Goal: Task Accomplishment & Management: Complete application form

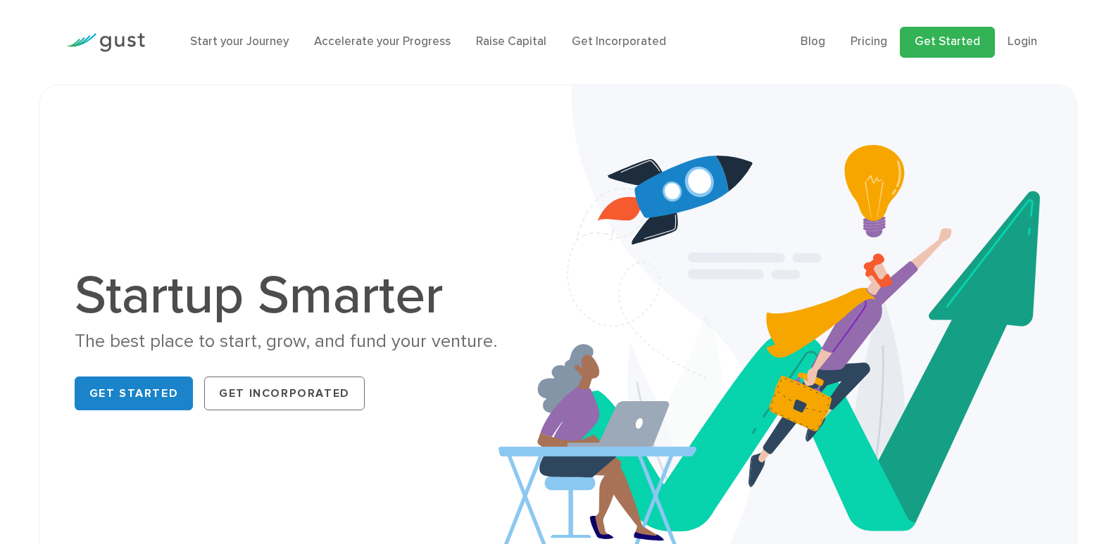
click at [955, 41] on link "Get Started" at bounding box center [947, 42] width 95 height 31
click at [1024, 52] on ul "Blog FAQ Pricing Get Started Login Login" at bounding box center [924, 42] width 249 height 31
click at [1024, 47] on link "Login" at bounding box center [1022, 41] width 30 height 14
